Goal: Task Accomplishment & Management: Use online tool/utility

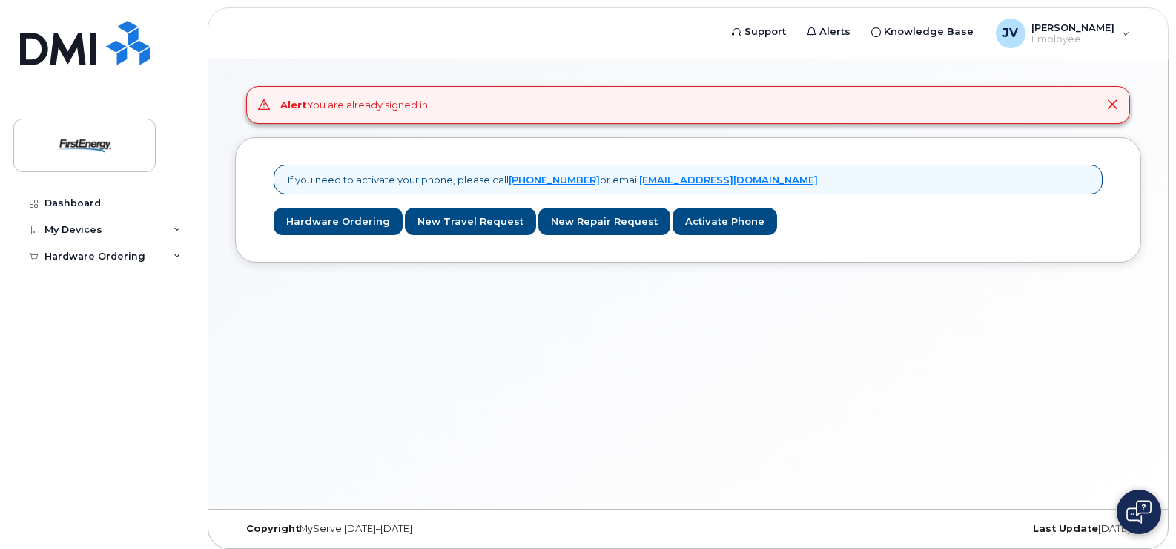
click at [1116, 109] on icon at bounding box center [1113, 105] width 12 height 12
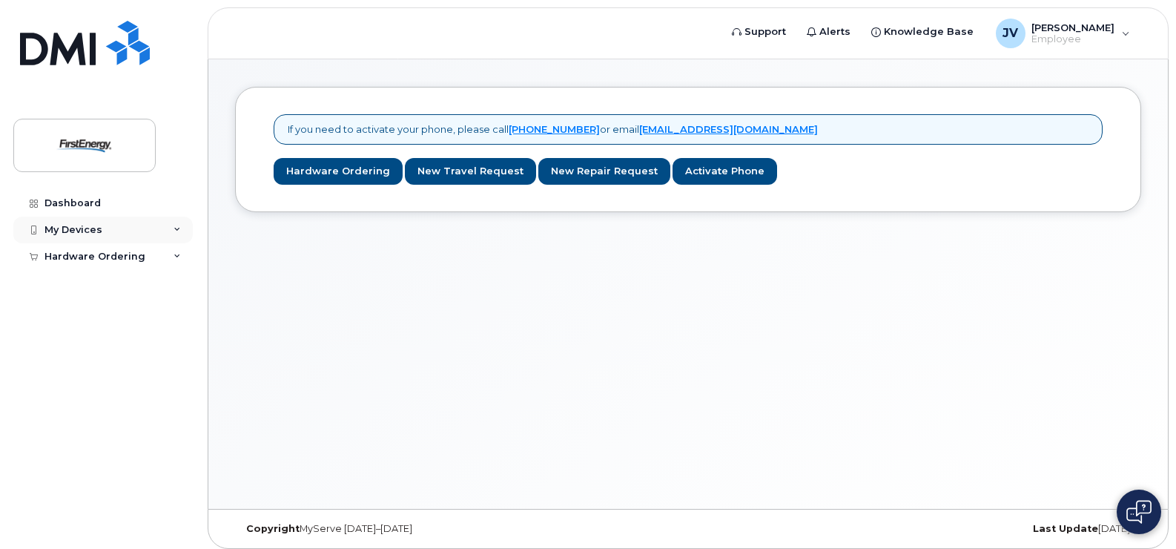
click at [65, 239] on div "My Devices" at bounding box center [103, 230] width 180 height 27
click at [93, 251] on div "Add Device" at bounding box center [80, 257] width 59 height 13
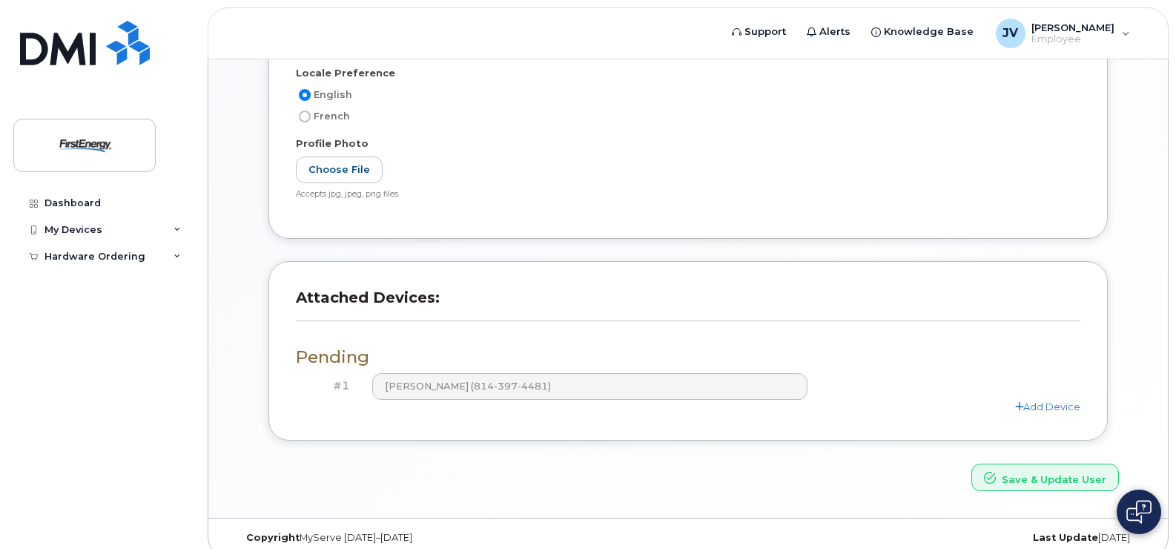
scroll to position [447, 0]
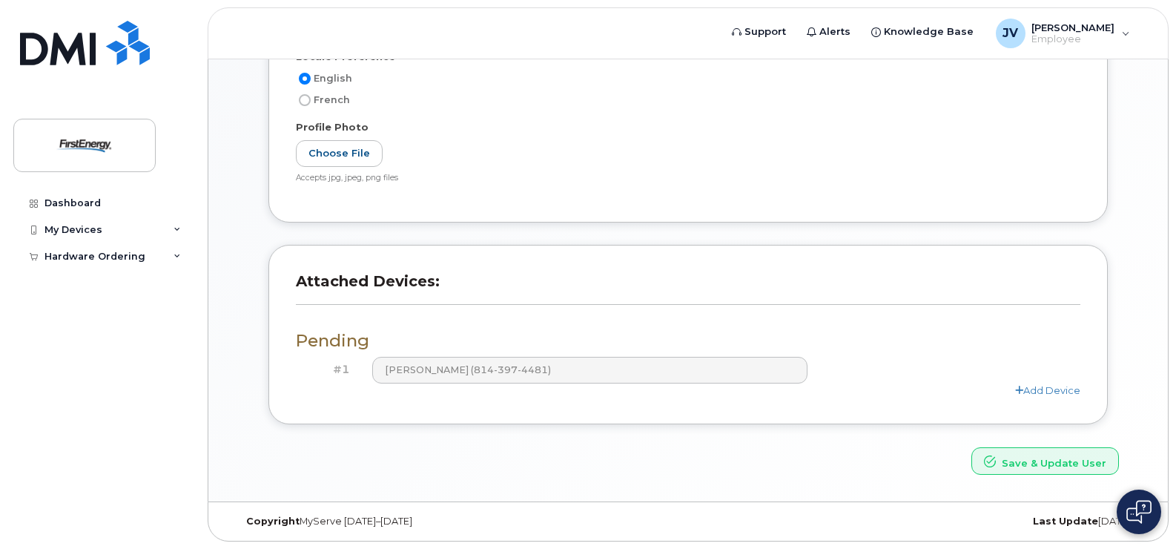
click at [329, 342] on h3 "Pending" at bounding box center [688, 341] width 785 height 19
drag, startPoint x: 435, startPoint y: 378, endPoint x: 398, endPoint y: 406, distance: 46.7
click at [398, 406] on div "Attached Devices: Pending #1 JUAN B VAROS III (814-397-4481) Add Device" at bounding box center [689, 335] width 840 height 180
click at [64, 202] on div "Dashboard" at bounding box center [73, 203] width 56 height 12
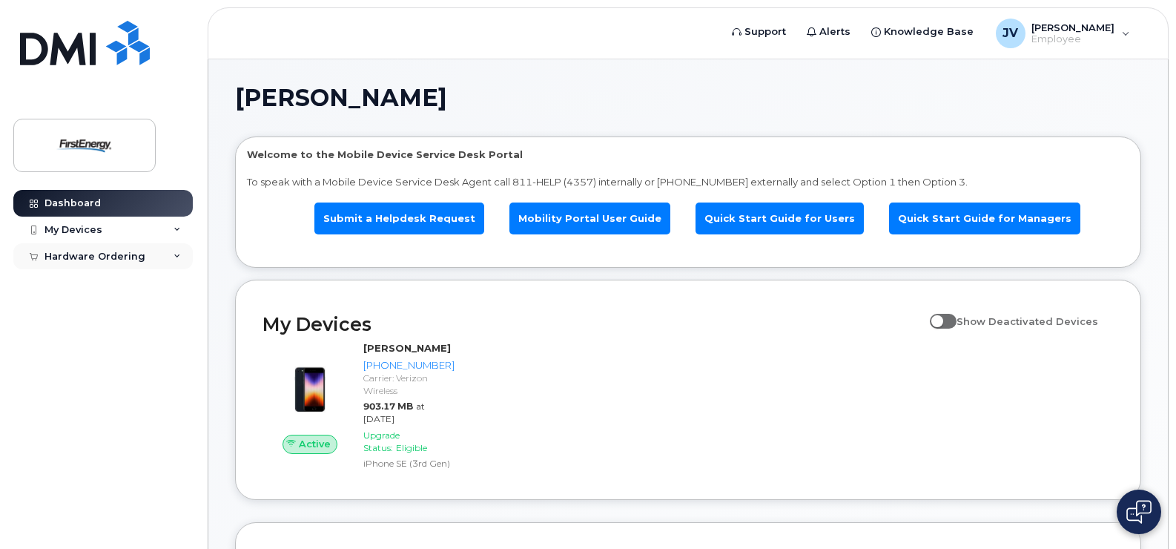
click at [102, 248] on div "Hardware Ordering" at bounding box center [103, 256] width 180 height 27
click at [80, 303] on link "New Order" at bounding box center [116, 311] width 154 height 28
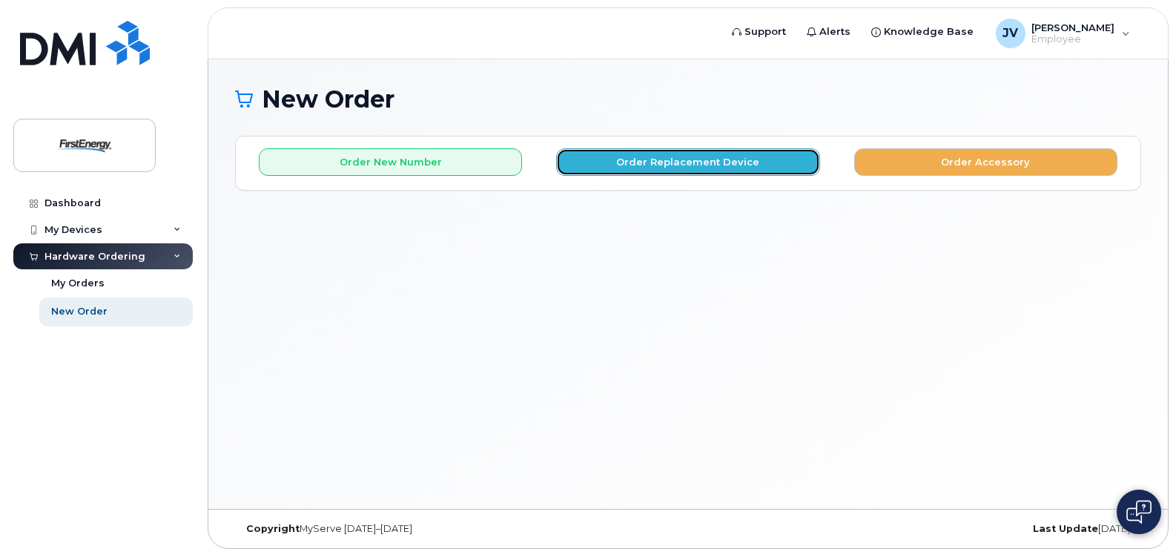
click at [697, 166] on button "Order Replacement Device" at bounding box center [687, 161] width 263 height 27
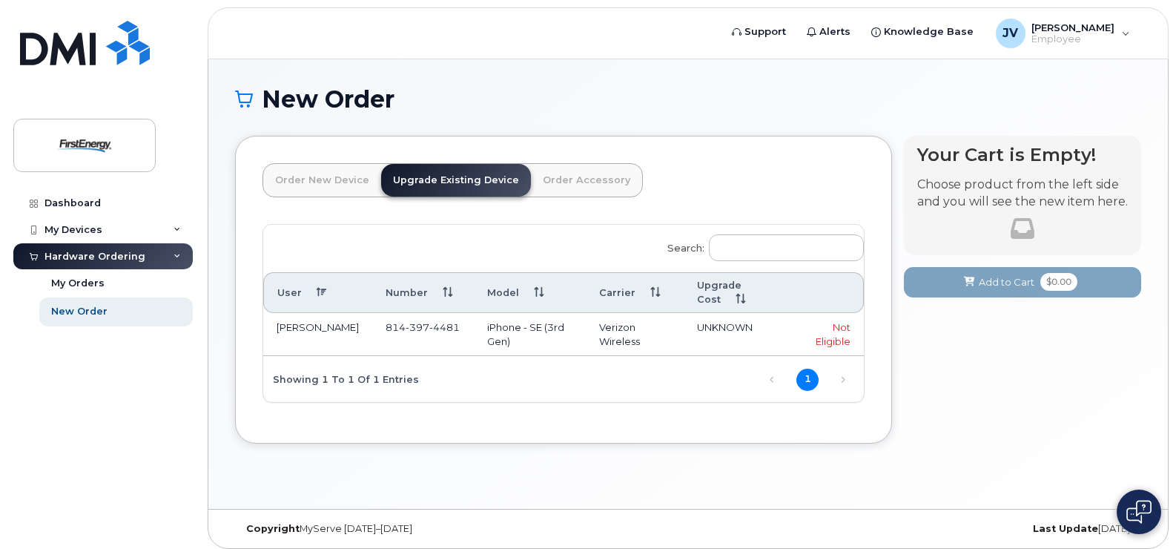
click at [494, 331] on td "iPhone - SE (3rd Gen)" at bounding box center [530, 334] width 112 height 43
click at [652, 325] on td "Verizon Wireless" at bounding box center [635, 334] width 98 height 43
